Goal: Task Accomplishment & Management: Manage account settings

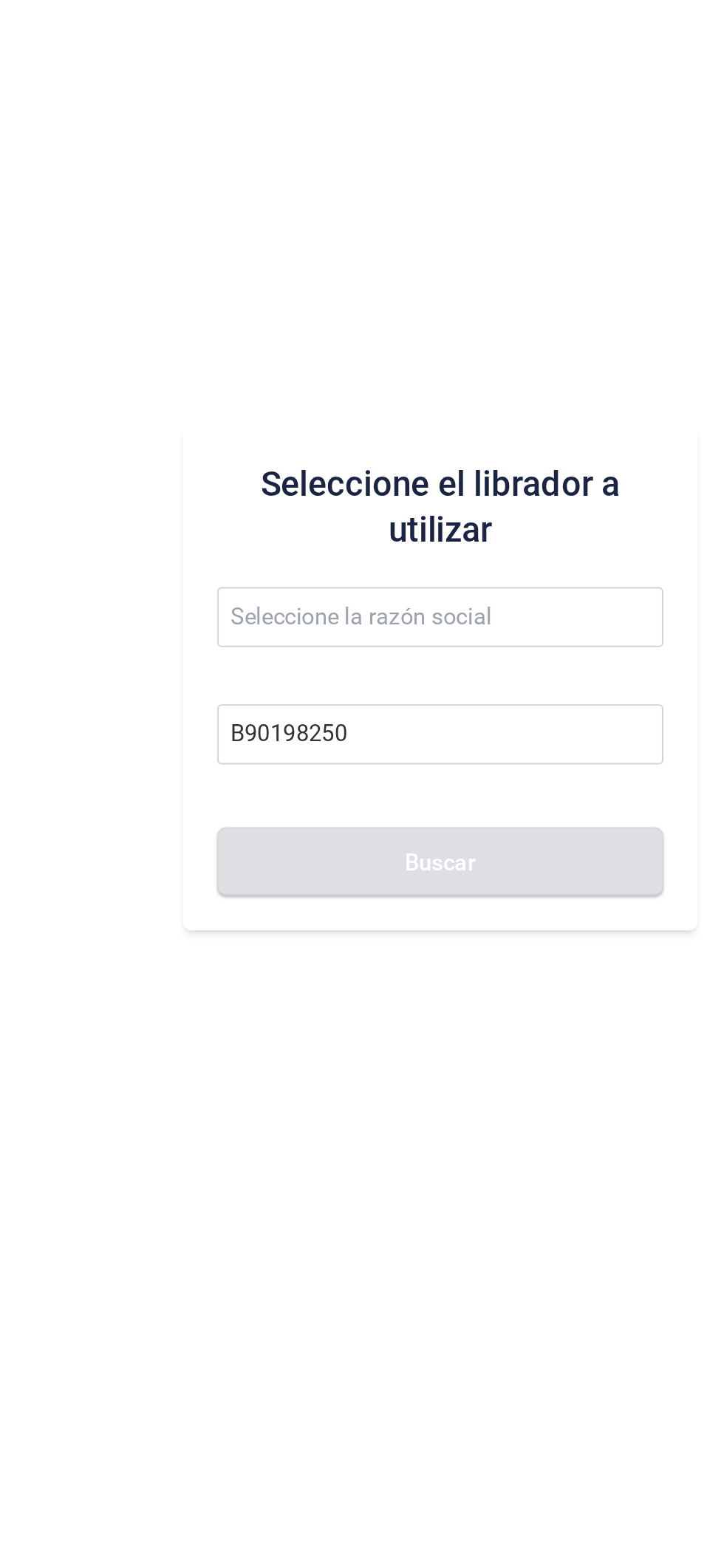
type input "B90198250"
click at [301, 854] on div "Seleccione el librador a utilizar B90198250 Buscar" at bounding box center [457, 814] width 531 height 1507
type input "MOSQUITEN SISTEMAS SL"
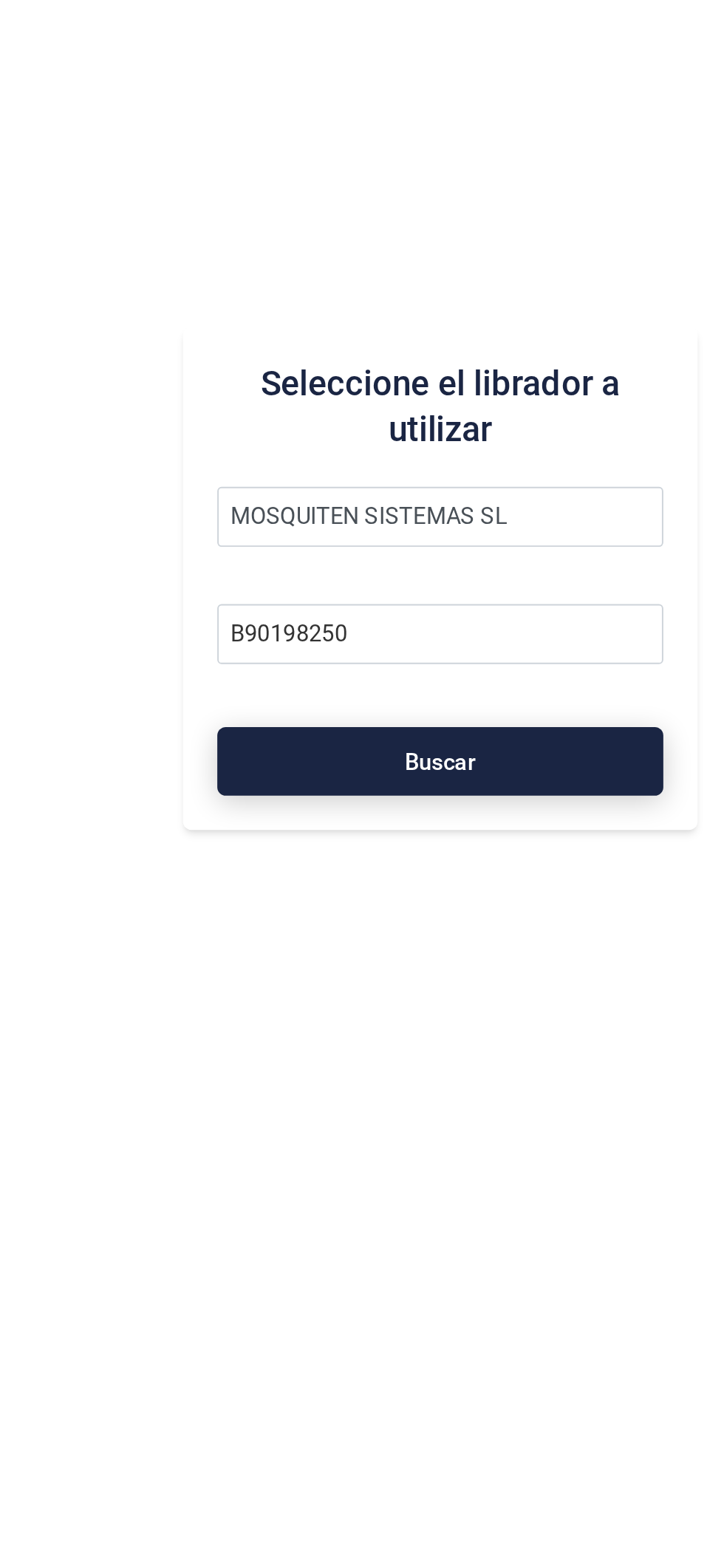
click at [463, 914] on span "Buscar" at bounding box center [458, 909] width 37 height 11
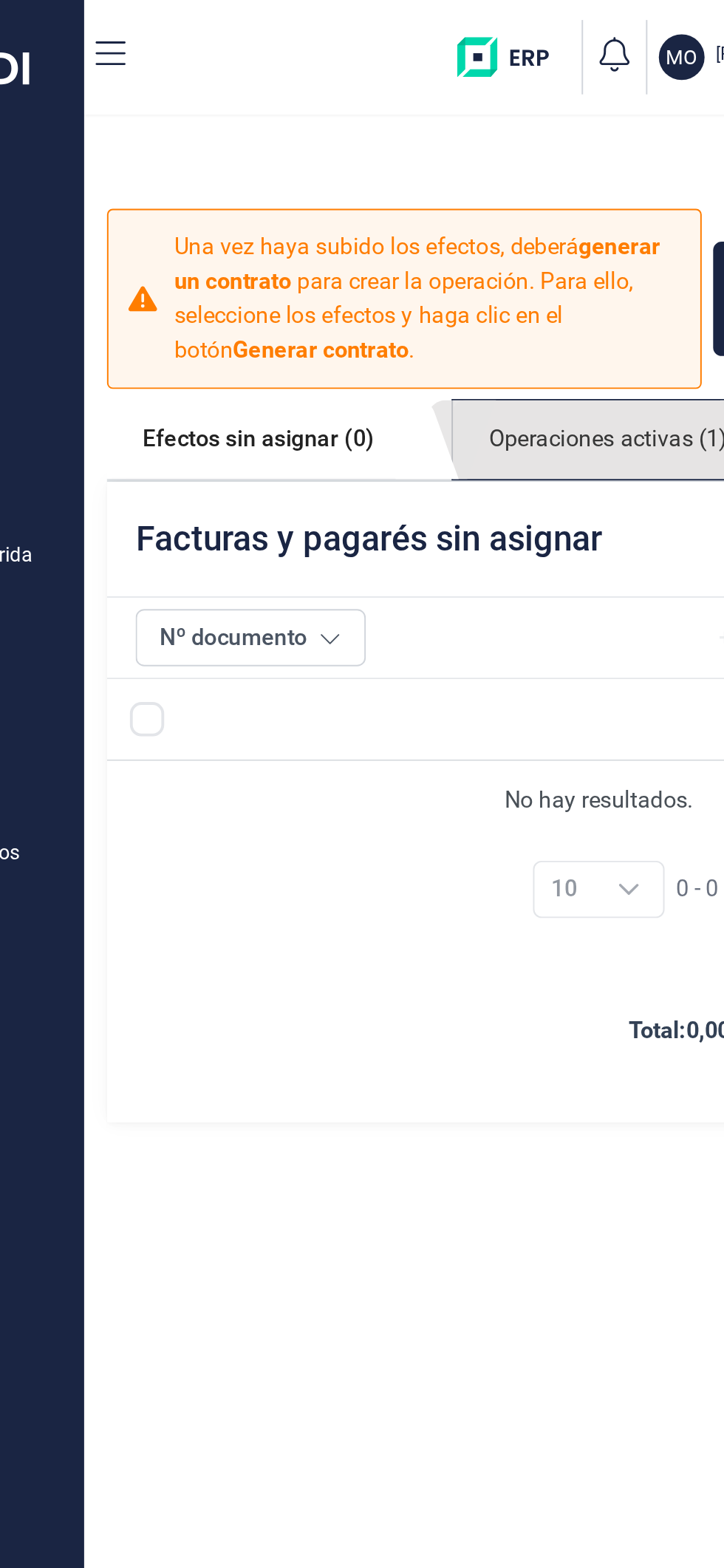
click at [463, 235] on link "Operaciones activas (1)" at bounding box center [462, 227] width 160 height 41
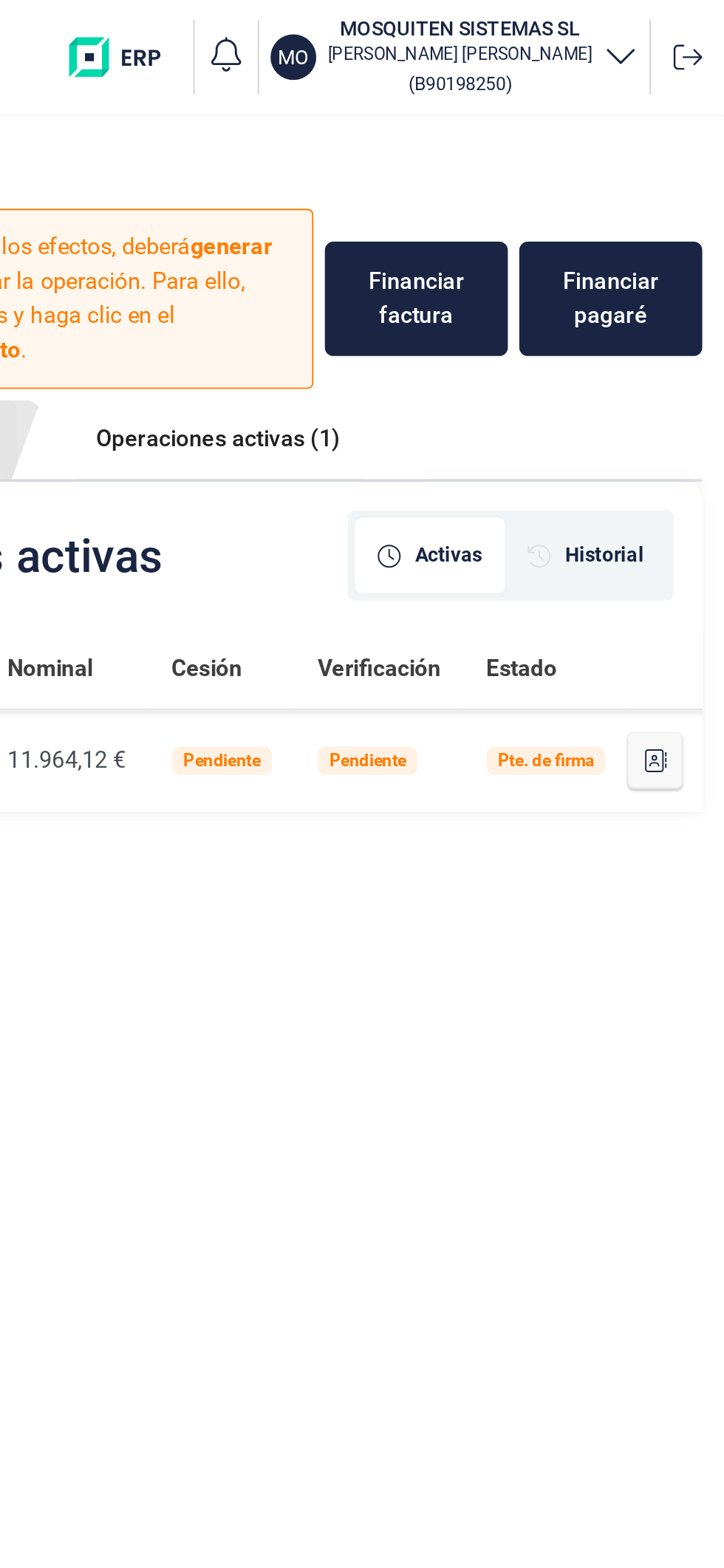
scroll to position [0, 197]
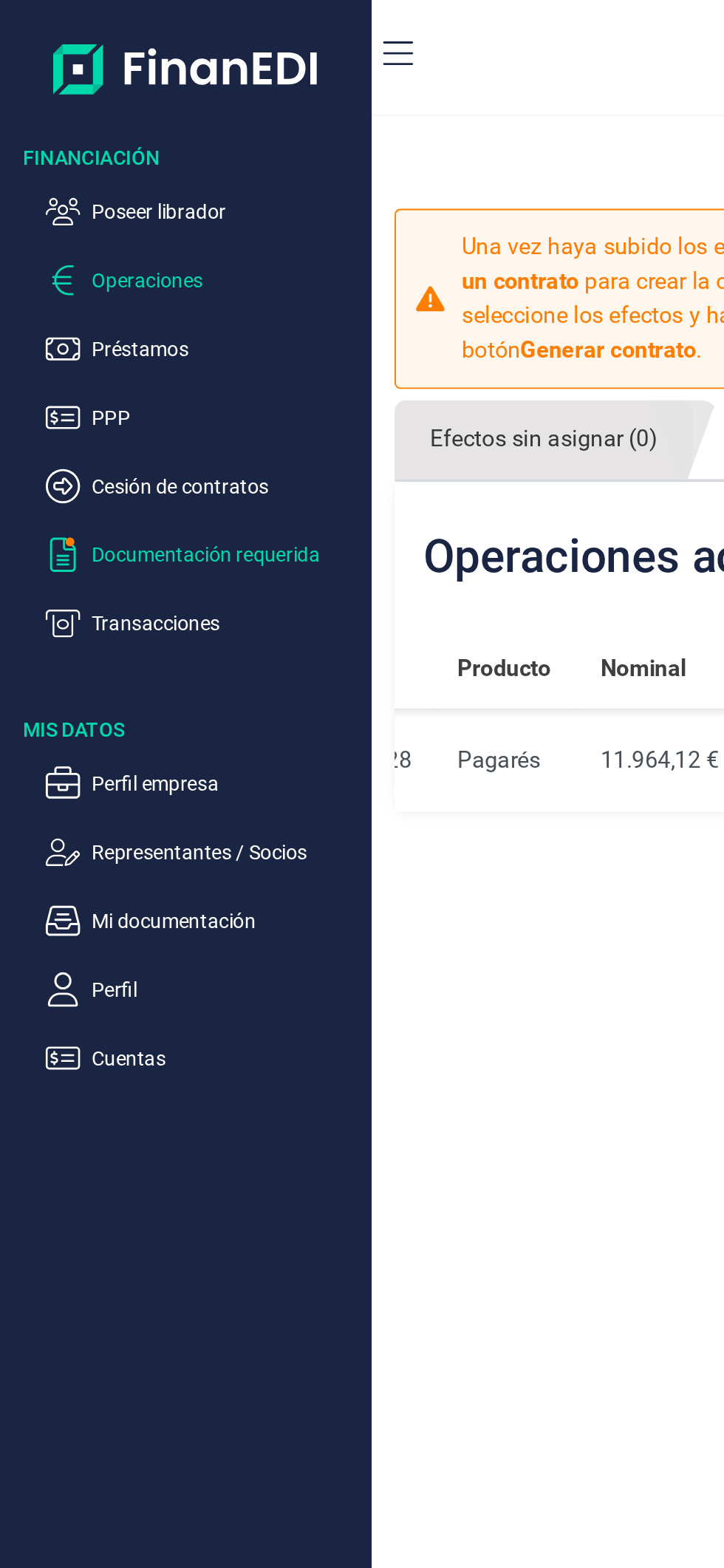
click at [115, 292] on p "Documentación requerida" at bounding box center [116, 287] width 139 height 18
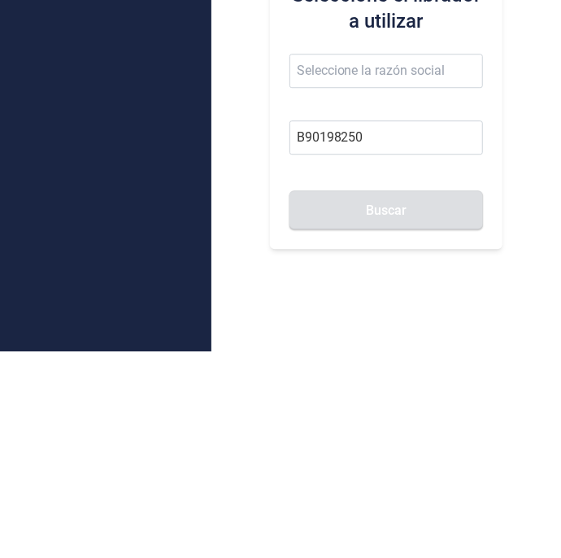
type input "B90198250"
click at [232, 403] on div "Seleccione el librador a utilizar B90198250 Buscar" at bounding box center [385, 312] width 349 height 491
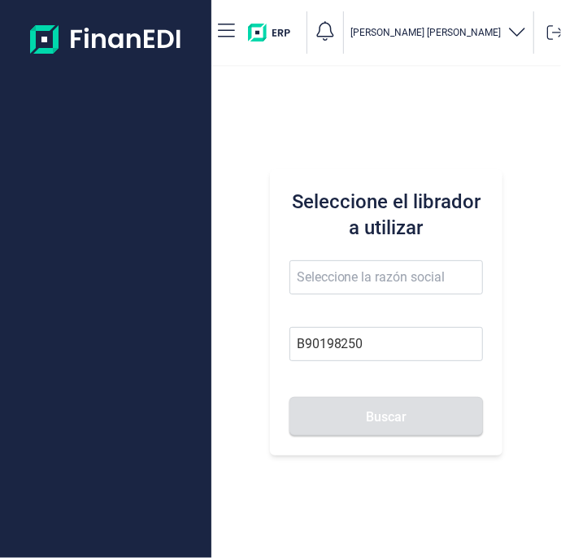
type input "MOSQUITEN SISTEMAS SL"
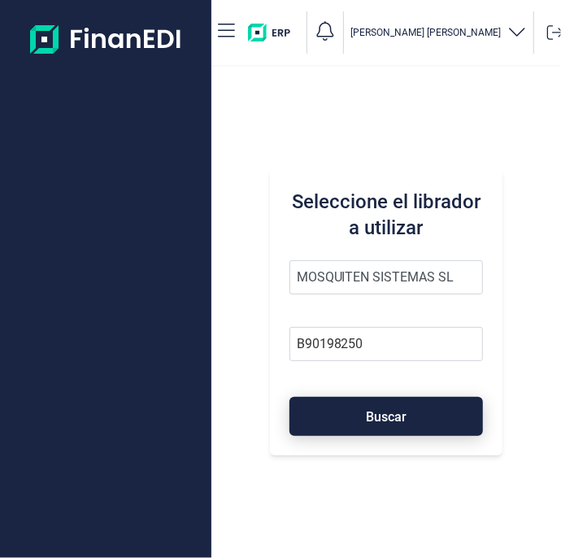
click at [388, 429] on button "Buscar" at bounding box center [386, 416] width 194 height 39
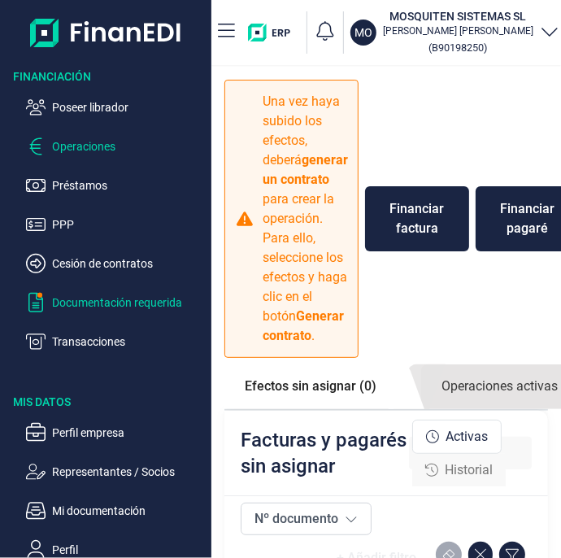
click at [132, 303] on p "Documentación requerida" at bounding box center [128, 303] width 153 height 20
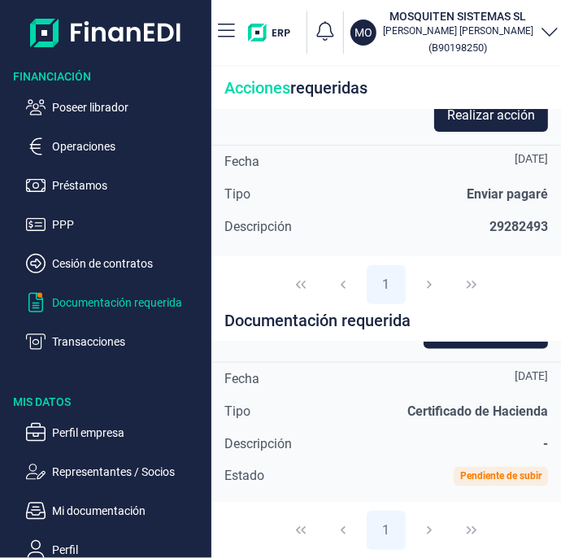
scroll to position [857, 0]
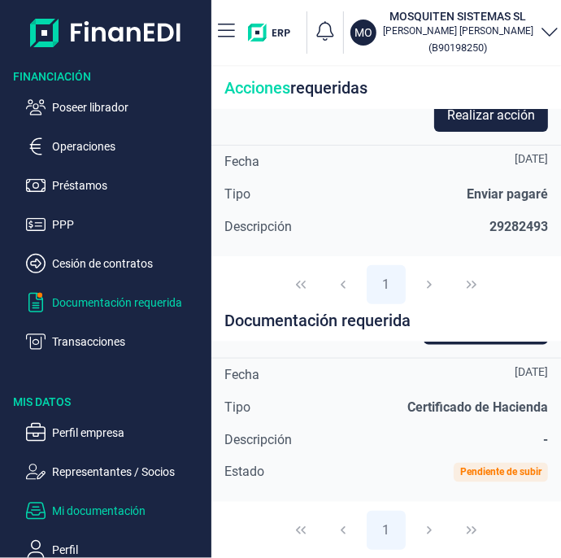
click at [124, 510] on p "Mi documentación" at bounding box center [128, 511] width 153 height 20
